Goal: Information Seeking & Learning: Check status

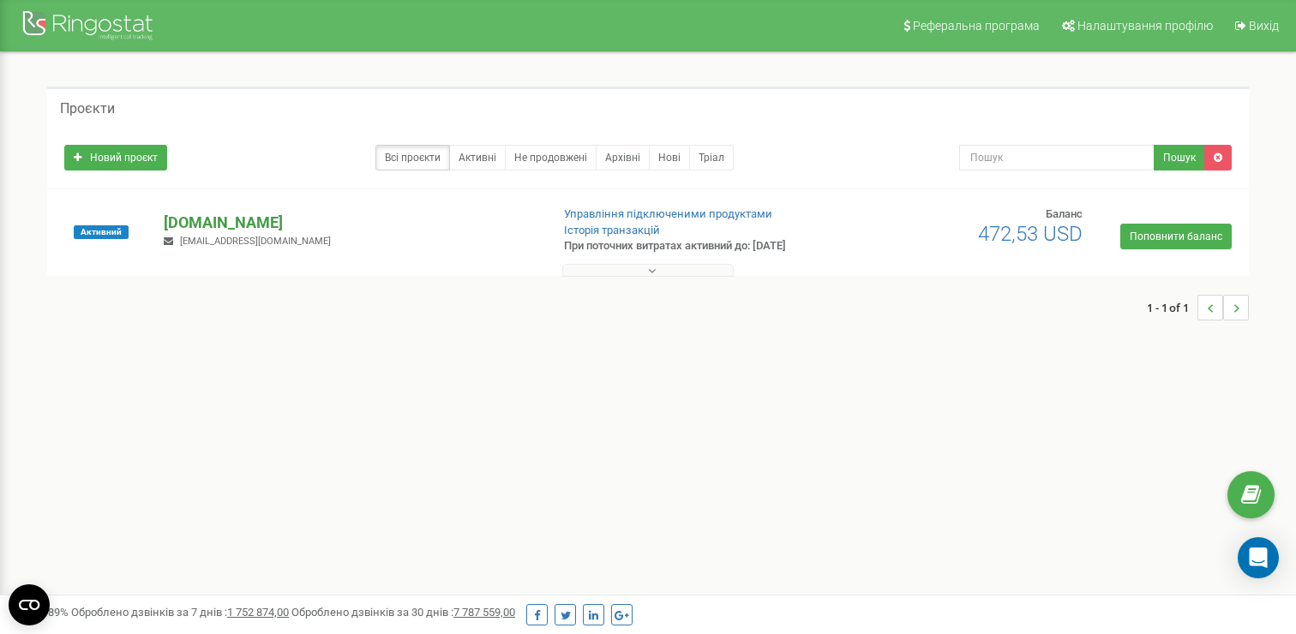
click at [233, 216] on p "[DOMAIN_NAME]" at bounding box center [350, 223] width 372 height 22
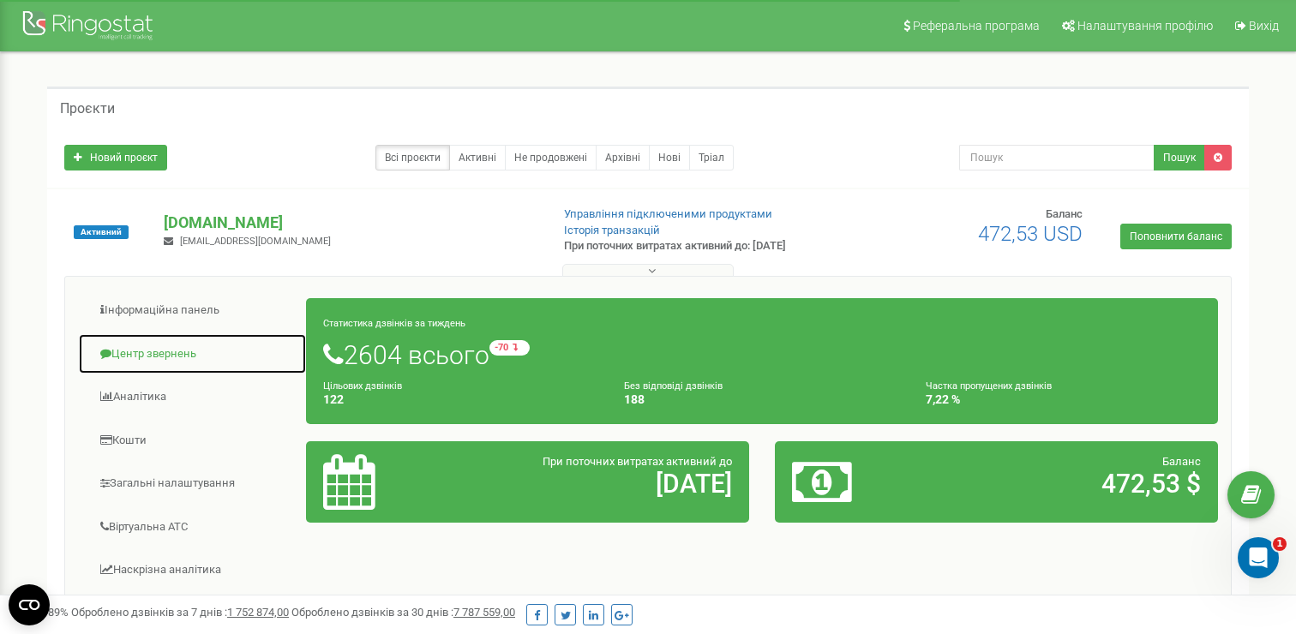
click at [177, 356] on link "Центр звернень" at bounding box center [192, 354] width 229 height 42
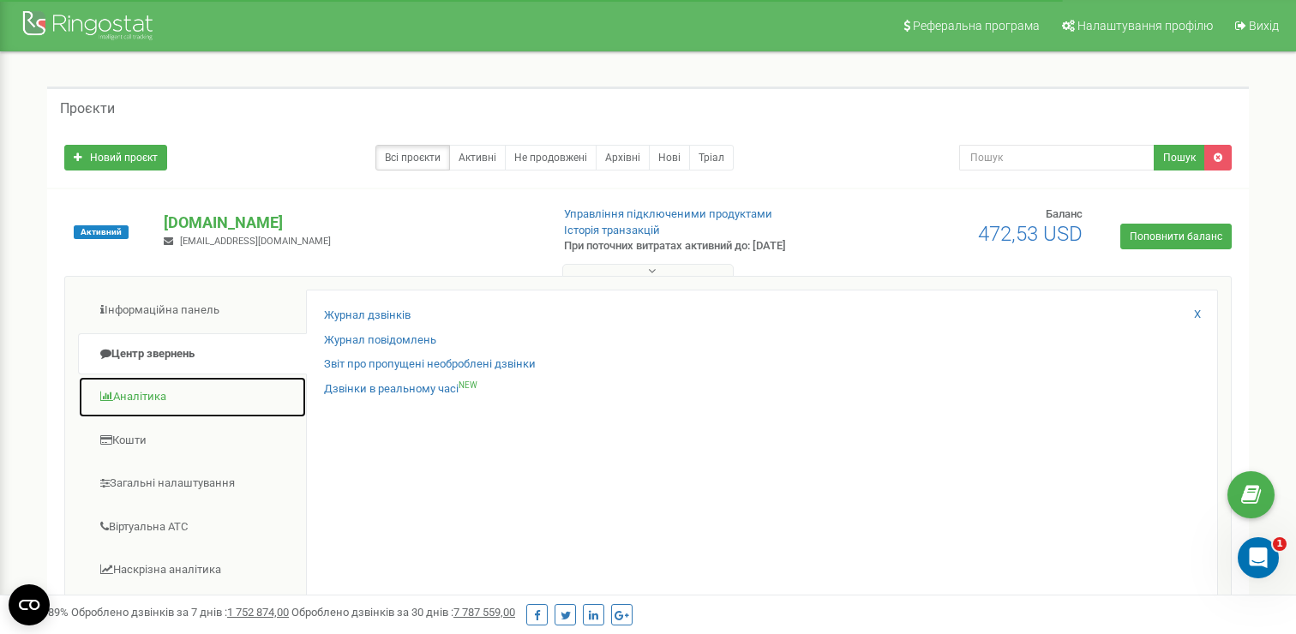
click at [200, 392] on link "Аналiтика" at bounding box center [192, 397] width 229 height 42
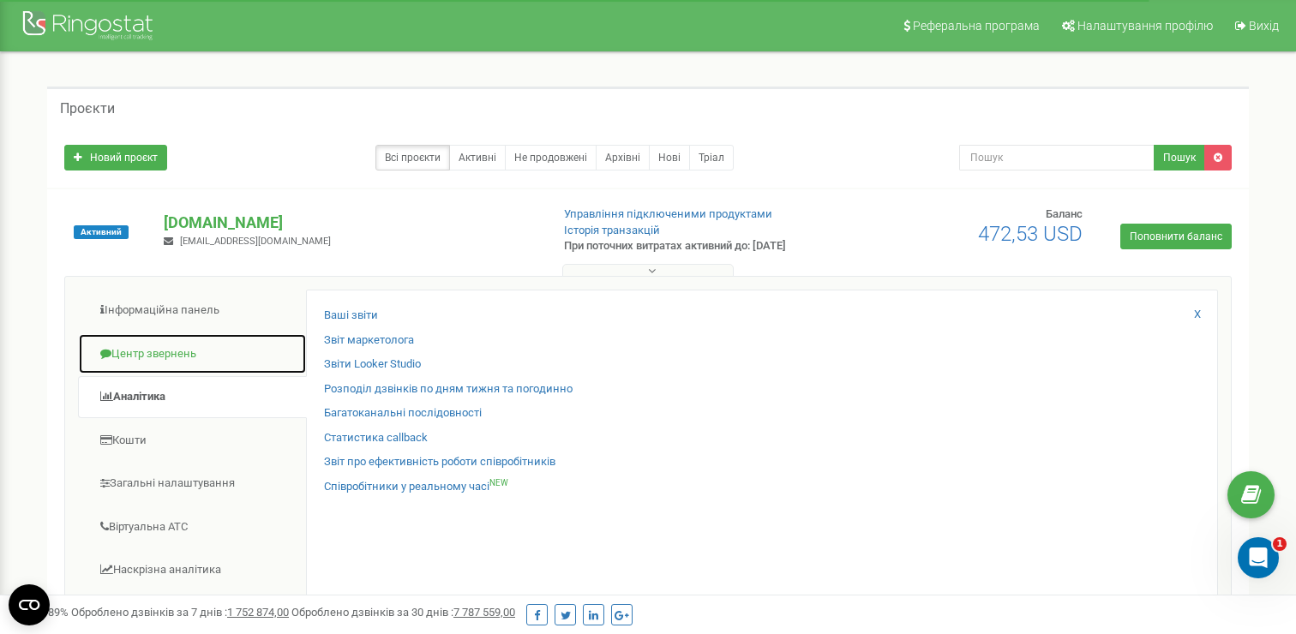
click at [177, 357] on link "Центр звернень" at bounding box center [192, 354] width 229 height 42
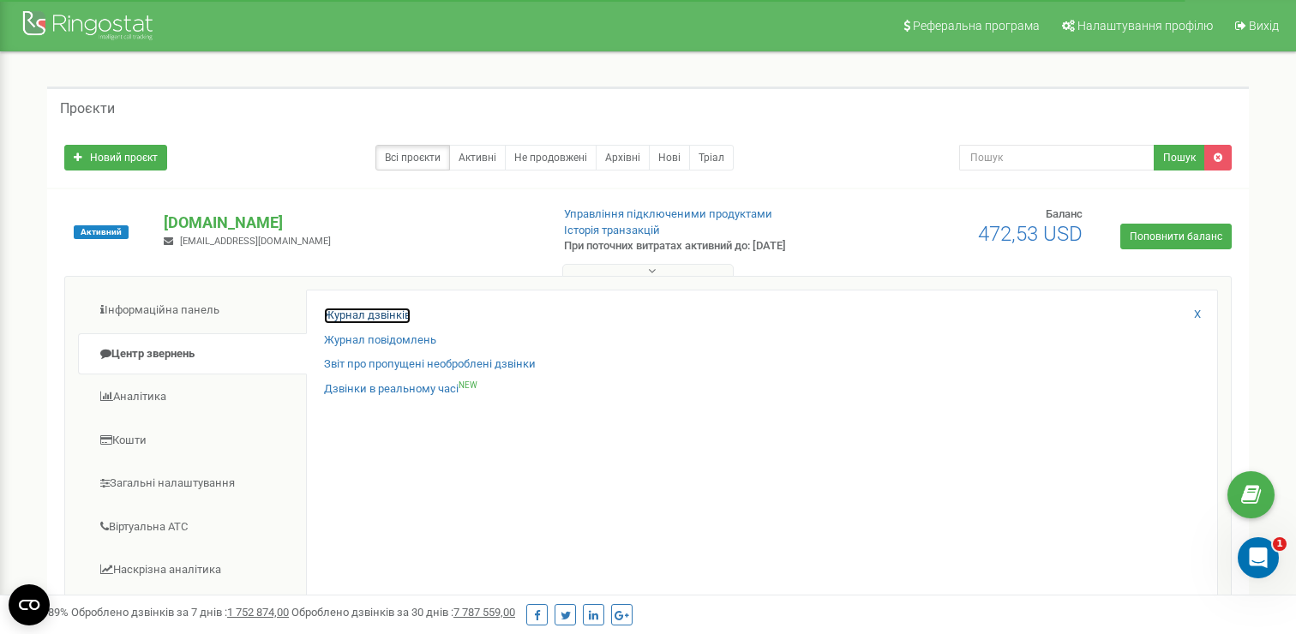
click at [363, 315] on link "Журнал дзвінків" at bounding box center [367, 316] width 87 height 16
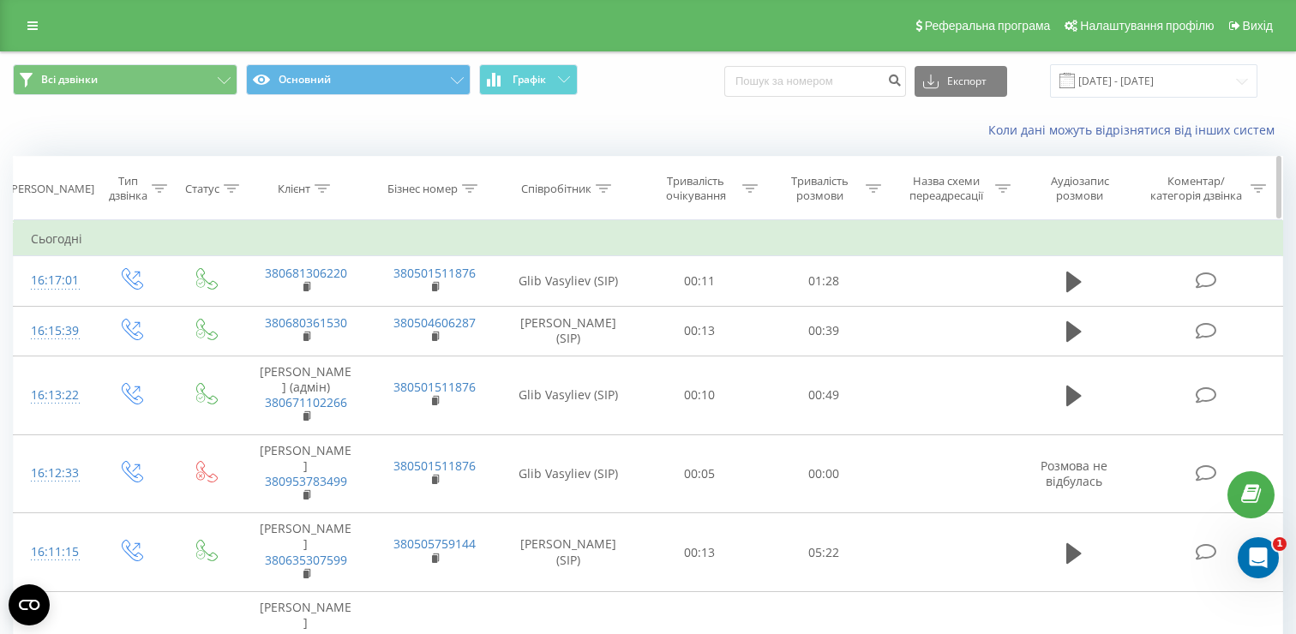
click at [327, 189] on icon at bounding box center [322, 188] width 15 height 9
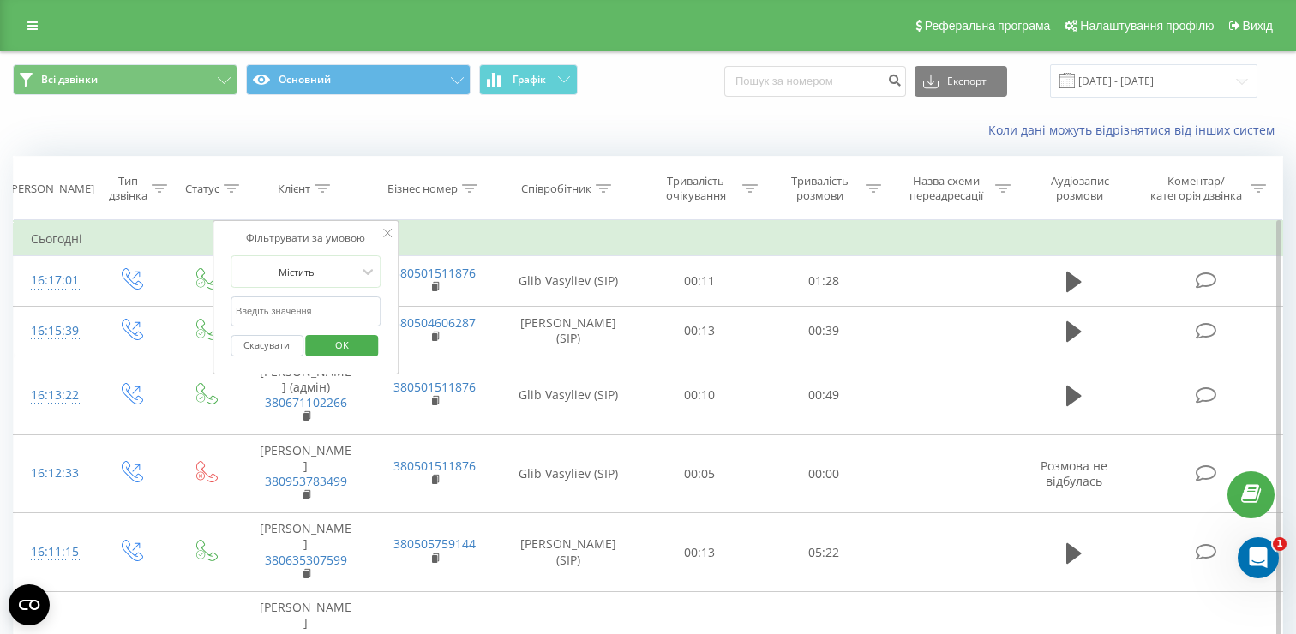
click at [309, 316] on input "text" at bounding box center [306, 312] width 151 height 30
type input "380633718629"
click at [339, 345] on span "OK" at bounding box center [342, 345] width 48 height 27
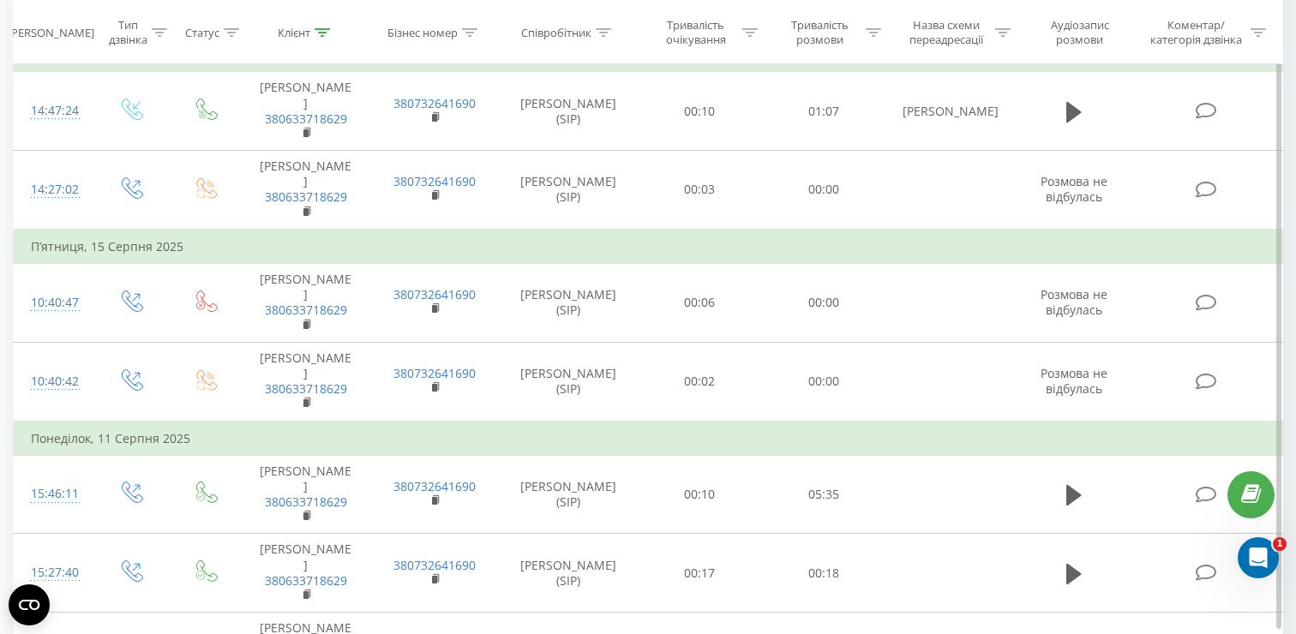
scroll to position [673, 0]
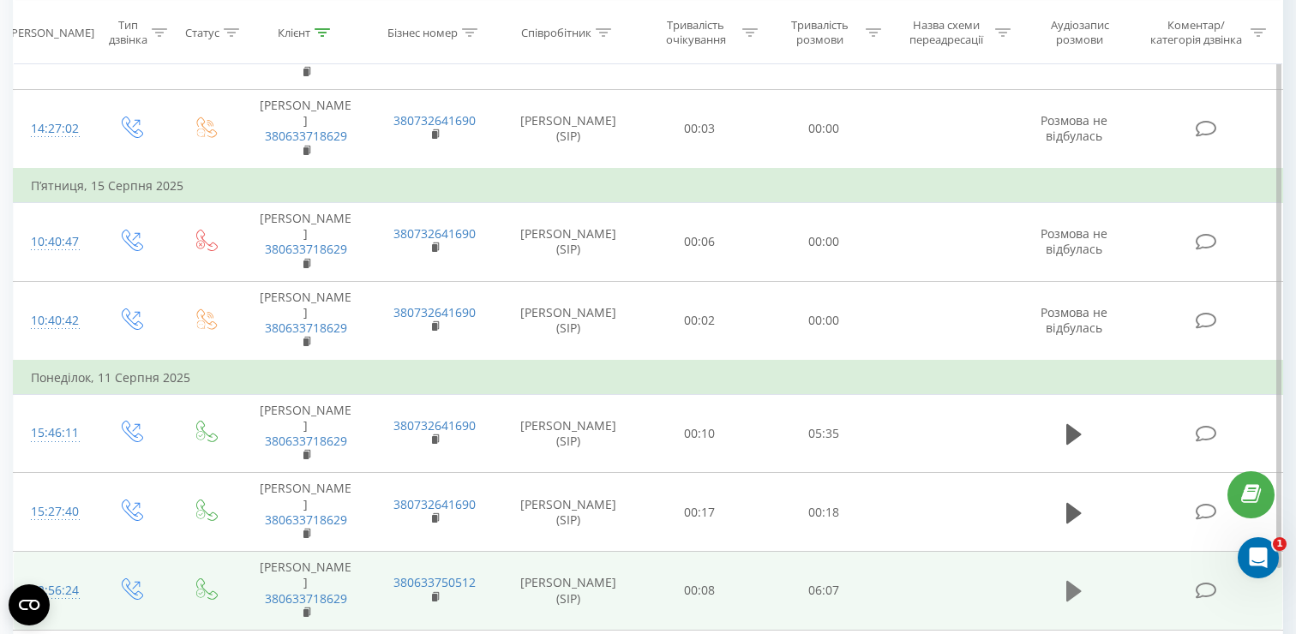
click at [1067, 581] on icon at bounding box center [1073, 591] width 15 height 21
